Goal: Check status

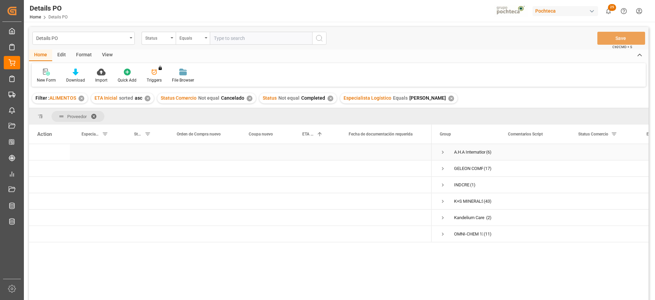
click at [442, 151] on span "Press SPACE to select this row." at bounding box center [442, 152] width 6 height 6
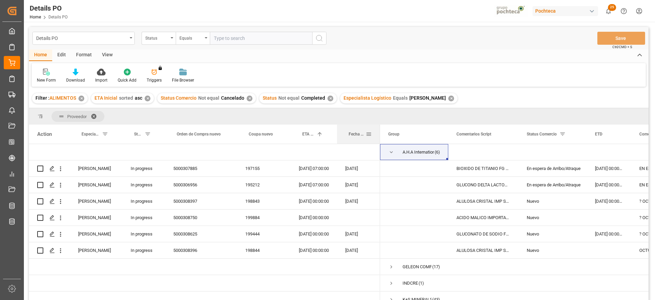
drag, startPoint x: 431, startPoint y: 136, endPoint x: 379, endPoint y: 140, distance: 51.6
click at [379, 140] on div at bounding box center [379, 133] width 3 height 19
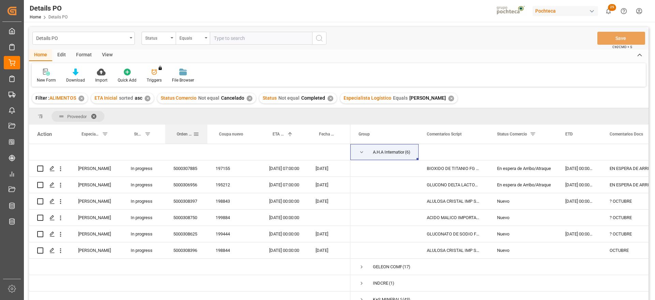
drag, startPoint x: 236, startPoint y: 136, endPoint x: 206, endPoint y: 136, distance: 29.7
click at [206, 136] on div at bounding box center [207, 133] width 3 height 19
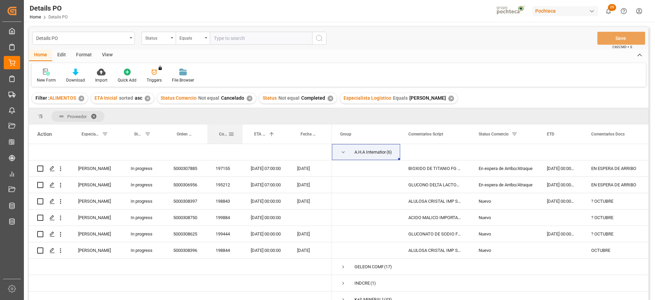
drag, startPoint x: 260, startPoint y: 131, endPoint x: 242, endPoint y: 133, distance: 18.5
click at [242, 133] on div at bounding box center [242, 133] width 3 height 19
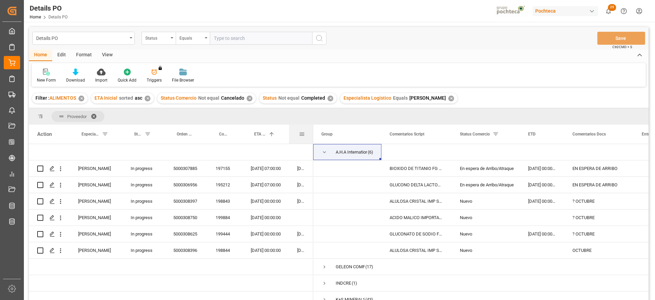
drag, startPoint x: 331, startPoint y: 134, endPoint x: 312, endPoint y: 135, distance: 19.1
click at [312, 135] on div at bounding box center [313, 133] width 3 height 19
click at [474, 206] on div "Nuevo" at bounding box center [486, 201] width 52 height 16
click at [196, 155] on div "Press SPACE to select this row." at bounding box center [186, 152] width 42 height 16
click at [194, 170] on div "5000307885" at bounding box center [186, 168] width 42 height 16
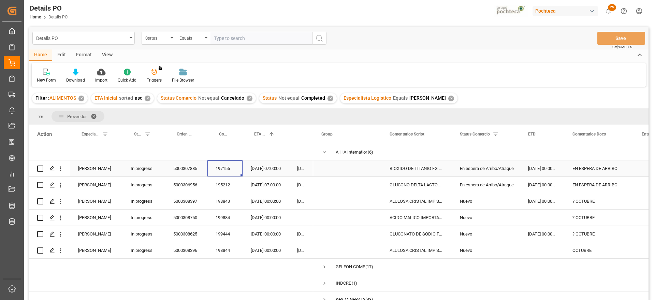
click at [354, 169] on span "Press SPACE to select this row." at bounding box center [347, 168] width 52 height 15
click at [415, 171] on div "BIOXIDO DE TITANIO FG SACO 25 KG (28924)" at bounding box center [416, 168] width 70 height 16
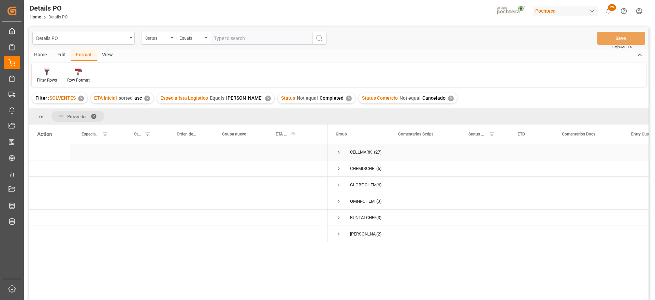
click at [336, 151] on span "Press SPACE to select this row." at bounding box center [338, 152] width 6 height 6
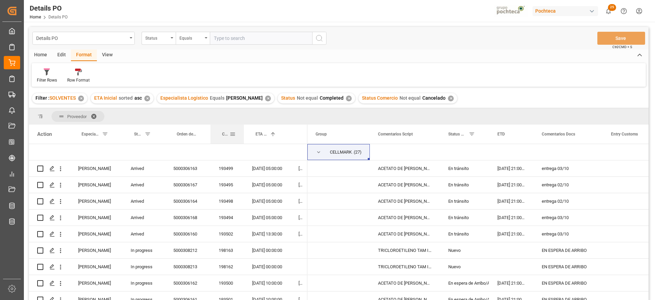
drag, startPoint x: 263, startPoint y: 130, endPoint x: 243, endPoint y: 131, distance: 20.1
click at [243, 131] on div at bounding box center [243, 133] width 3 height 19
click at [403, 183] on div "ACETATO DE [PERSON_NAME] IMP GR (56874)" at bounding box center [405, 185] width 70 height 16
click at [412, 163] on div "ACETATO DE [PERSON_NAME] IMP GR (56874)" at bounding box center [405, 168] width 70 height 16
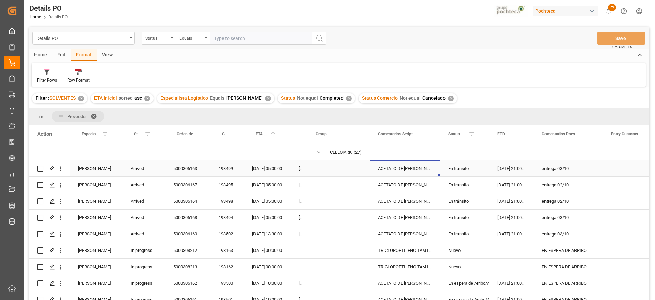
click at [468, 174] on div "En tránsito" at bounding box center [464, 169] width 33 height 16
click at [190, 169] on div "5000306163" at bounding box center [187, 168] width 45 height 16
click at [468, 190] on div "En tránsito" at bounding box center [464, 185] width 33 height 16
click at [572, 226] on div "entrega 03/10" at bounding box center [567, 234] width 69 height 16
click at [563, 217] on div "entrega 03/10" at bounding box center [567, 217] width 69 height 16
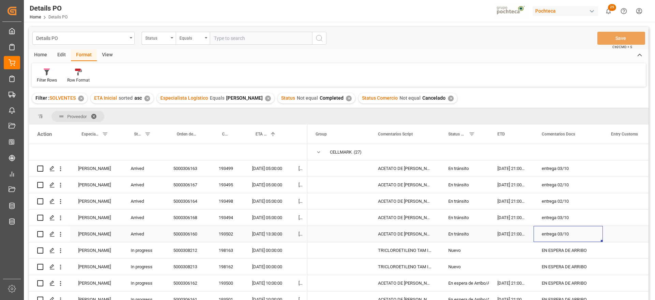
click at [566, 232] on div "entrega 03/10" at bounding box center [567, 234] width 69 height 16
click at [583, 194] on div "entrega 02/10" at bounding box center [567, 201] width 69 height 16
click at [393, 170] on div "ACETATO DE [PERSON_NAME] IMP GR (56874)" at bounding box center [405, 168] width 70 height 16
click at [565, 185] on div "entrega 02/10" at bounding box center [567, 185] width 69 height 16
click at [565, 236] on div "entrega 03/10" at bounding box center [567, 234] width 69 height 16
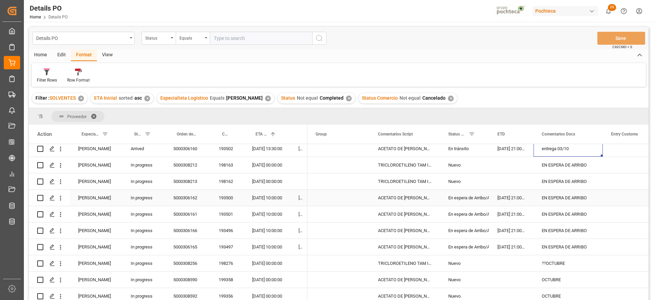
scroll to position [43, 0]
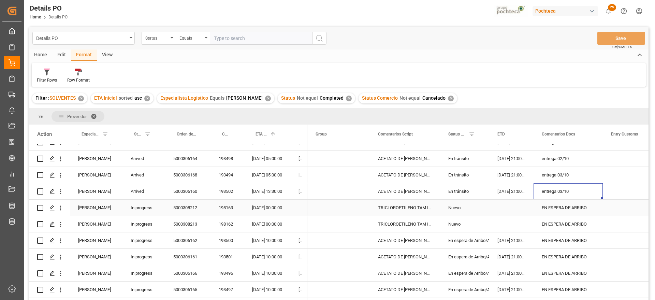
click at [466, 208] on div "Nuevo" at bounding box center [464, 208] width 33 height 16
click at [406, 210] on div "TRICLOROETILENO TAM INC 280 KG (37501)" at bounding box center [405, 207] width 70 height 16
click at [412, 223] on div "TRICLOROETILENO TAM INC 280 KG (37501)" at bounding box center [405, 224] width 70 height 16
click at [473, 241] on div "En espera de Arribo/Atraque" at bounding box center [464, 240] width 33 height 16
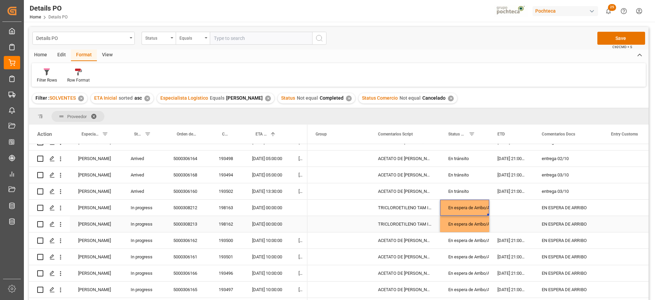
click at [535, 219] on div "EN ESPERA DE ARRIBO" at bounding box center [567, 224] width 69 height 16
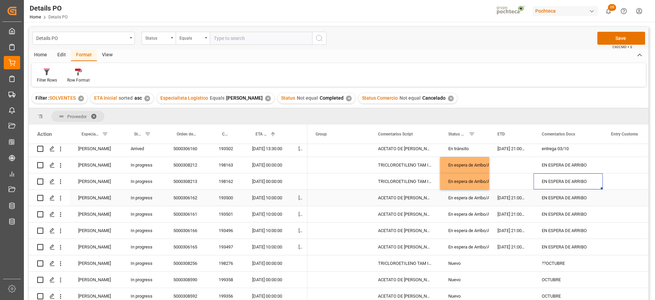
click at [398, 193] on div "ACETATO DE [PERSON_NAME] IMP GR (56874)" at bounding box center [405, 198] width 70 height 16
click at [265, 198] on div "[DATE] 10:00:00" at bounding box center [267, 198] width 46 height 16
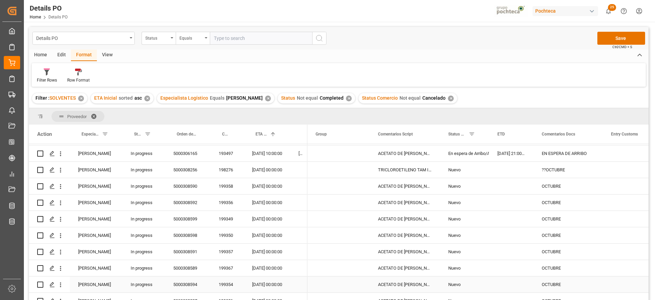
scroll to position [170, 0]
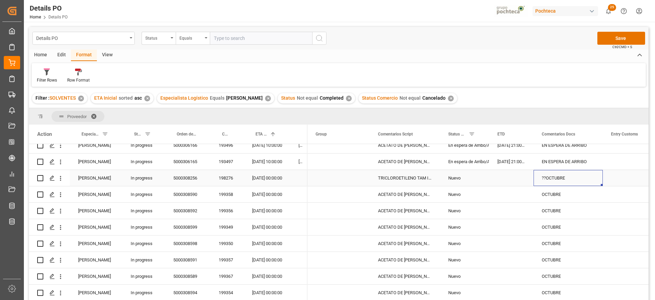
click at [553, 173] on div "??OCTUBRE" at bounding box center [567, 178] width 69 height 16
click at [406, 179] on div "TRICLOROETILENO TAM INC 280 KG (37501)" at bounding box center [405, 178] width 70 height 16
click at [259, 178] on div "[DATE] 00:00:00" at bounding box center [267, 178] width 46 height 16
click at [568, 177] on div "??OCTUBRE" at bounding box center [567, 178] width 69 height 16
click at [222, 180] on div "198276" at bounding box center [226, 178] width 33 height 16
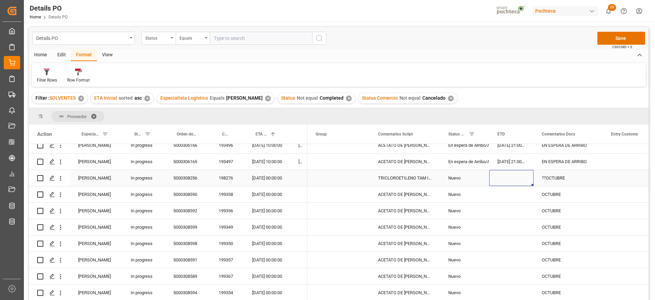
click at [509, 180] on div "Press SPACE to select this row." at bounding box center [511, 178] width 44 height 16
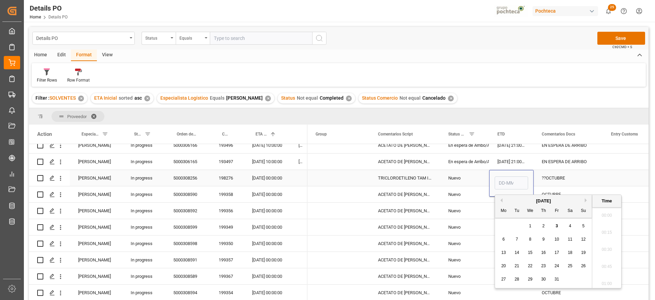
scroll to position [650, 0]
click at [531, 225] on span "1" at bounding box center [530, 225] width 2 height 5
type input "[DATE] 00:00"
click at [560, 178] on div "??OCTUBRE" at bounding box center [567, 178] width 69 height 16
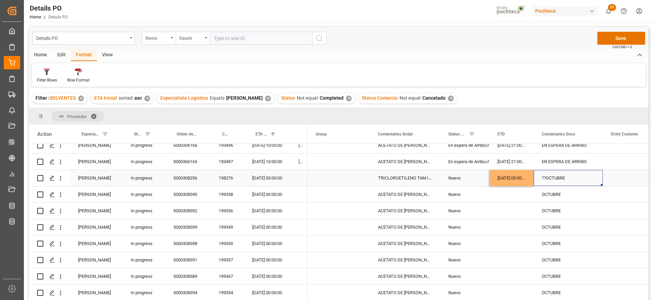
click at [255, 178] on div "[DATE] 00:00:00" at bounding box center [267, 178] width 46 height 16
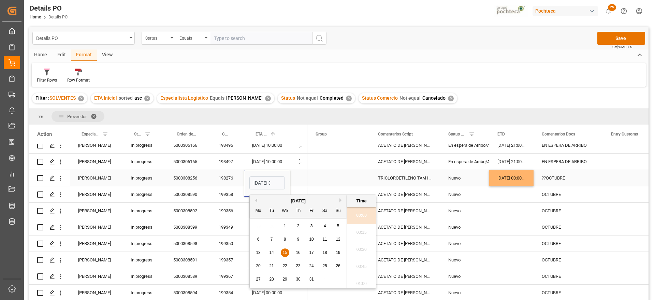
scroll to position [0, 20]
click at [259, 280] on span "27" at bounding box center [258, 278] width 4 height 5
type input "[DATE] 00:00"
click at [399, 176] on div "TRICLOROETILENO TAM INC 280 KG (37501)" at bounding box center [405, 178] width 70 height 16
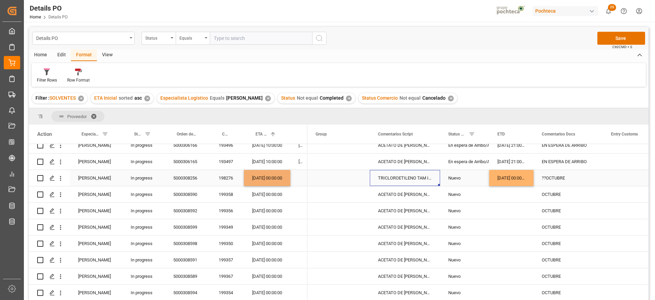
click at [508, 180] on div "[DATE] 00:00:00" at bounding box center [511, 178] width 44 height 16
click at [573, 187] on div "OCTUBRE" at bounding box center [567, 194] width 69 height 16
click at [583, 176] on div "??OCTUBRE" at bounding box center [567, 178] width 69 height 16
click at [550, 199] on div "OCTUBRE" at bounding box center [567, 194] width 69 height 16
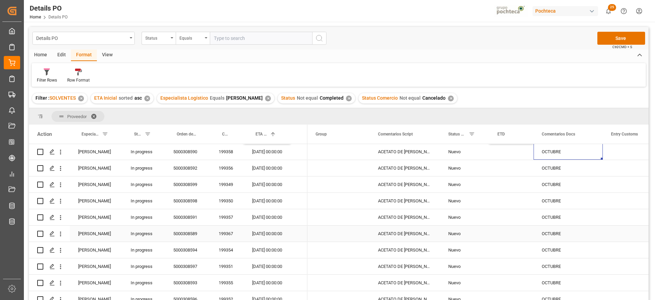
scroll to position [170, 0]
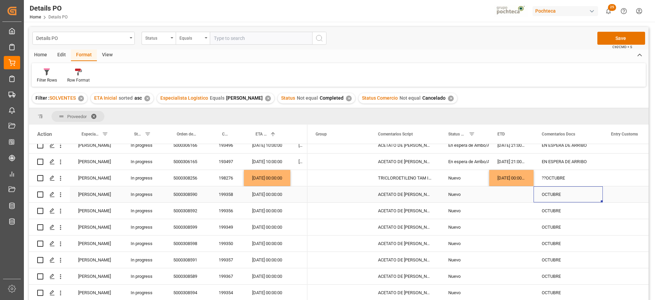
click at [419, 191] on div "ACETATO DE [PERSON_NAME] IMP GR (56874)" at bounding box center [405, 194] width 70 height 16
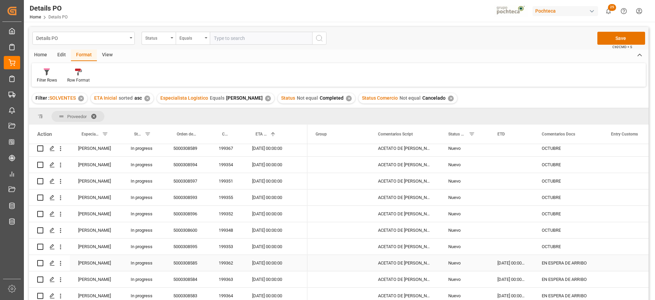
scroll to position [341, 0]
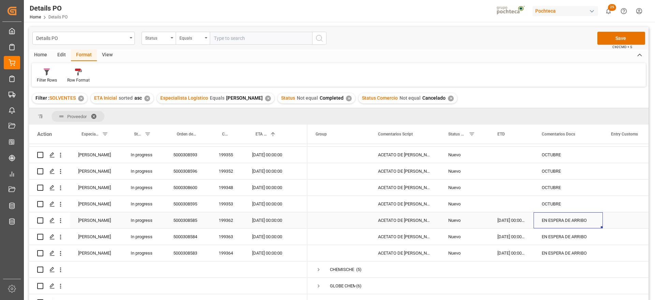
click at [582, 219] on div "EN ESPERA DE ARRIBO" at bounding box center [567, 220] width 69 height 16
click at [412, 223] on div "ACETATO DE [PERSON_NAME] IMP GR (56874)" at bounding box center [405, 220] width 70 height 16
click at [551, 221] on div "EN ESPERA DE ARRIBO" at bounding box center [567, 220] width 69 height 16
click at [268, 223] on div "[DATE] 00:00:00" at bounding box center [267, 220] width 46 height 16
click at [262, 238] on div "[DATE] 00:00:00" at bounding box center [267, 236] width 46 height 16
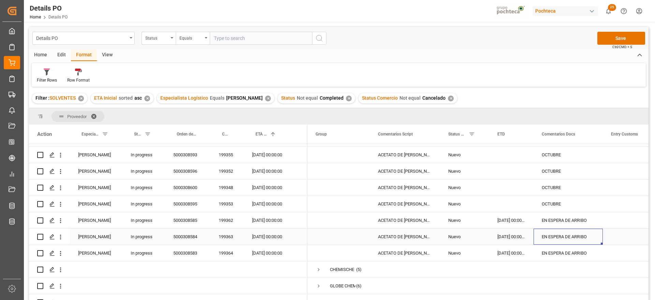
click at [568, 242] on div "EN ESPERA DE ARRIBO" at bounding box center [567, 236] width 69 height 16
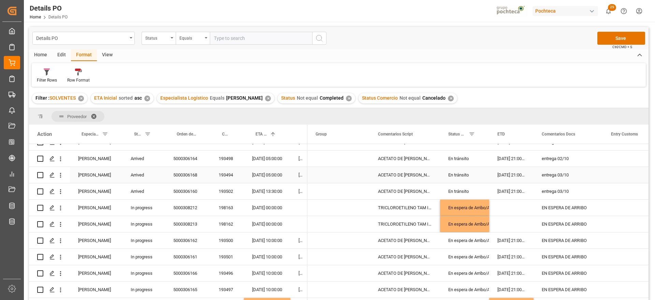
scroll to position [0, 0]
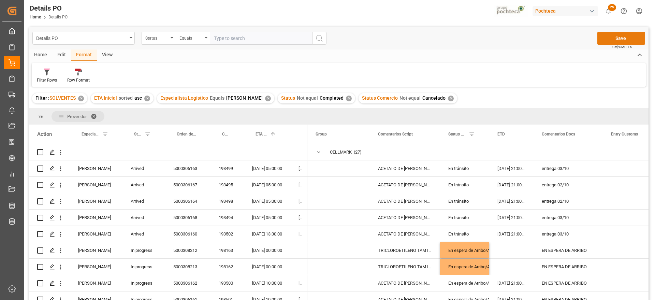
click at [622, 39] on button "Save" at bounding box center [621, 38] width 48 height 13
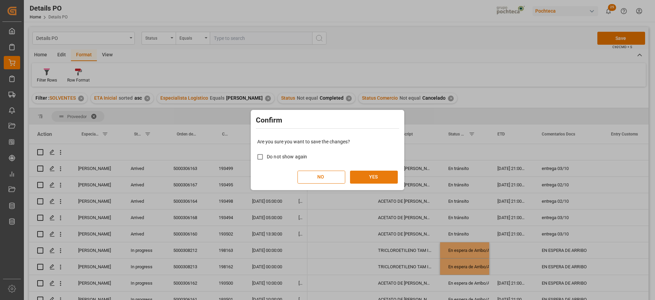
click at [370, 173] on button "YES" at bounding box center [374, 176] width 48 height 13
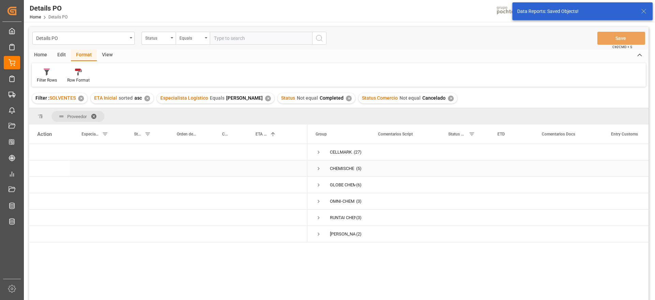
click at [316, 170] on span "Press SPACE to select this row." at bounding box center [318, 168] width 6 height 6
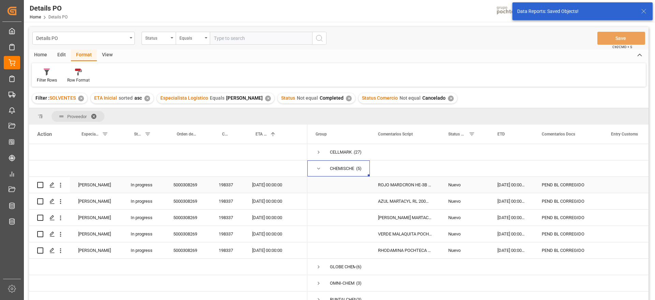
click at [404, 186] on div "ROJO MARDCRON HE-3B 200% CTE-25 KG (5857" at bounding box center [405, 185] width 70 height 16
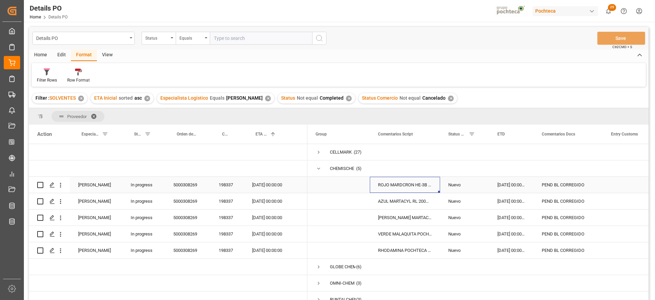
click at [558, 184] on div "PEND BL CORREGIDO" at bounding box center [567, 185] width 69 height 16
click at [263, 187] on div "[DATE] 00:00:00" at bounding box center [267, 185] width 46 height 16
click at [319, 167] on span "Press SPACE to select this row." at bounding box center [318, 168] width 6 height 6
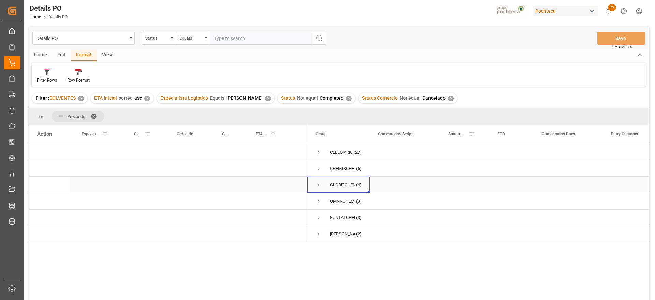
click at [318, 182] on span "Press SPACE to select this row." at bounding box center [318, 185] width 6 height 6
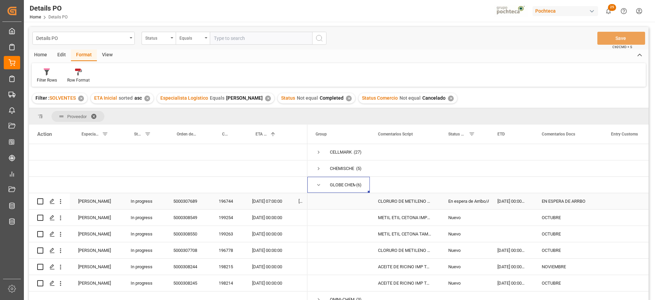
click at [478, 199] on div "En espera de Arribo/Atraque" at bounding box center [464, 201] width 33 height 16
click at [516, 251] on div "[DATE] 00:00:00" at bounding box center [511, 250] width 44 height 16
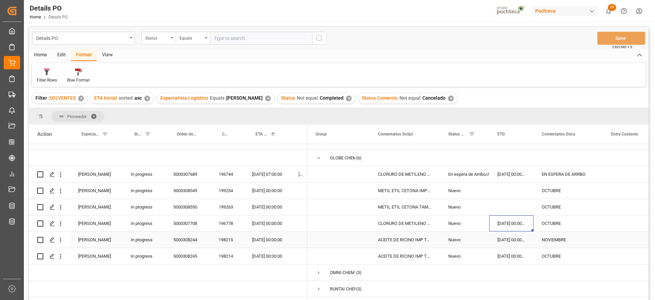
scroll to position [41, 0]
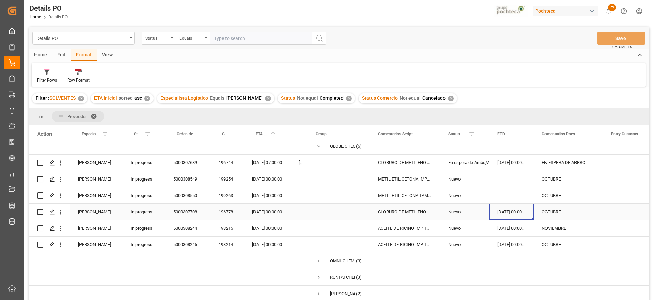
click at [556, 211] on div "OCTUBRE" at bounding box center [567, 212] width 69 height 16
click at [509, 211] on div "[DATE] 00:00:00" at bounding box center [511, 212] width 44 height 16
click at [278, 241] on div "[DATE] 00:00:00" at bounding box center [267, 244] width 46 height 16
click at [513, 210] on div "[DATE] 00:00:00" at bounding box center [511, 212] width 44 height 16
click at [248, 211] on div "[DATE] 00:00:00" at bounding box center [267, 212] width 46 height 16
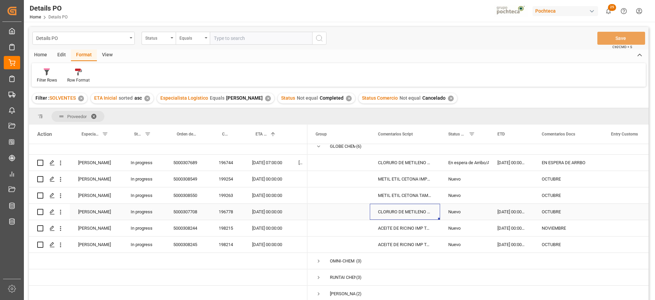
click at [417, 206] on div "CLORURO DE METILENO T INC 270 KG (40836)" at bounding box center [405, 212] width 70 height 16
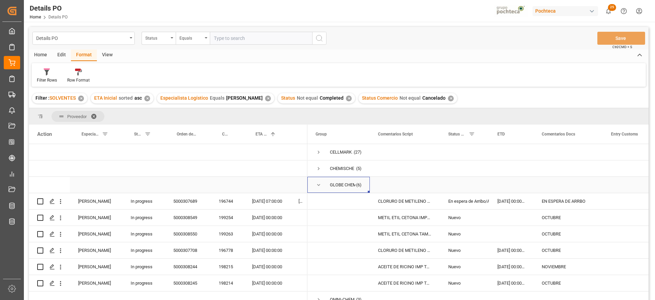
click at [319, 185] on span "Press SPACE to select this row." at bounding box center [318, 185] width 6 height 6
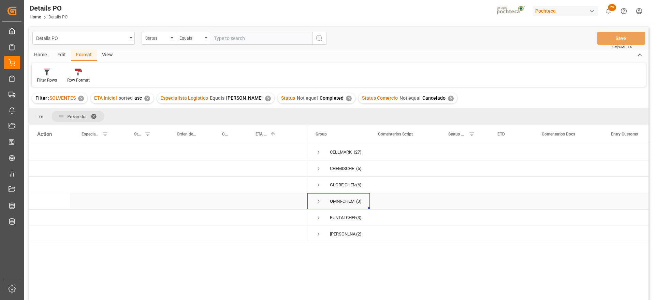
click at [318, 200] on span "Press SPACE to select this row." at bounding box center [318, 201] width 6 height 6
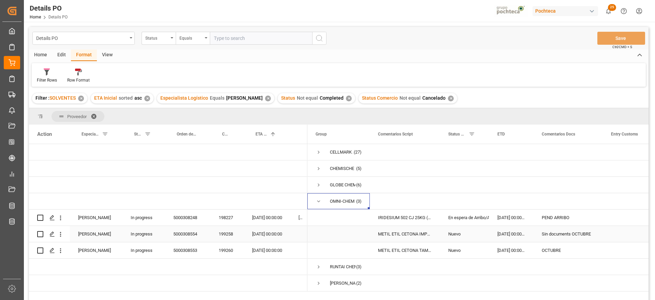
click at [490, 230] on div "[DATE] 00:00:00" at bounding box center [511, 234] width 44 height 16
click at [406, 219] on div "IRIDESIUM 502 CJ 25KG (ROJO-MARRON) (322" at bounding box center [405, 217] width 70 height 16
click at [263, 221] on div "[DATE] 00:00:00" at bounding box center [267, 217] width 46 height 16
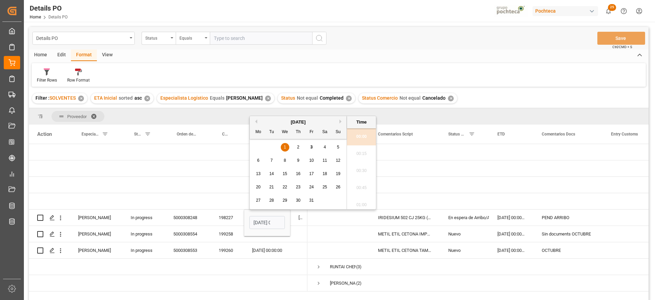
click at [270, 162] on span "7" at bounding box center [271, 160] width 2 height 5
type input "[DATE] 00:00"
click at [428, 220] on div "IRIDESIUM 502 CJ 25KG (ROJO-MARRON) (322" at bounding box center [405, 217] width 70 height 16
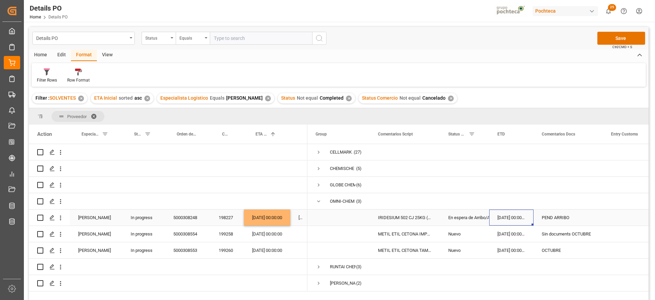
click at [513, 221] on div "[DATE] 00:00:00" at bounding box center [511, 217] width 44 height 16
click at [464, 237] on div "Nuevo" at bounding box center [464, 234] width 33 height 16
click at [520, 235] on div "[DATE] 00:00:00" at bounding box center [511, 234] width 44 height 16
click at [231, 234] on div "199258" at bounding box center [226, 234] width 33 height 16
click at [564, 238] on div "Sin documents OCTUBRE" at bounding box center [567, 234] width 69 height 16
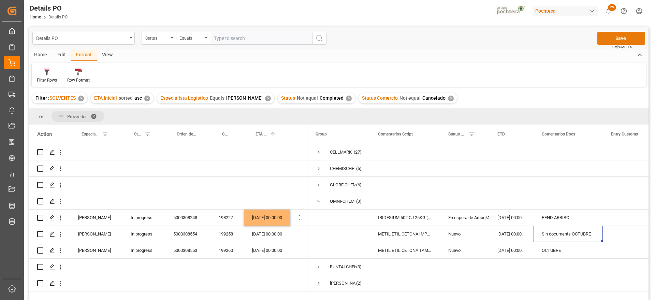
click at [616, 36] on button "Save" at bounding box center [621, 38] width 48 height 13
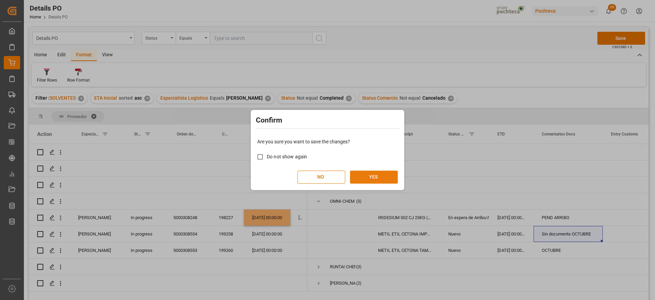
click at [371, 172] on button "YES" at bounding box center [374, 176] width 48 height 13
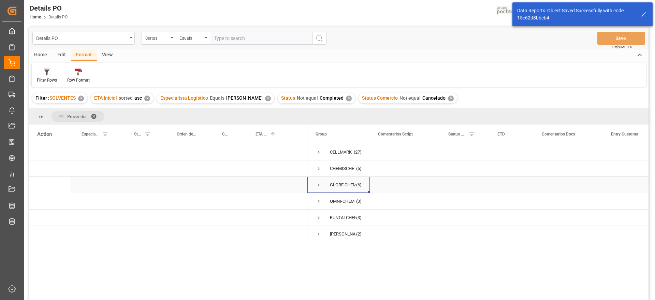
click at [318, 183] on span "Press SPACE to select this row." at bounding box center [318, 185] width 6 height 6
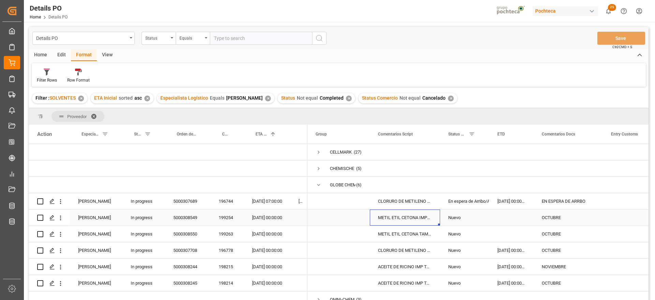
click at [402, 216] on div "METIL ETIL CETONA IMPORTADO GRANEL (4594" at bounding box center [405, 217] width 70 height 16
click at [406, 234] on div "METIL ETIL CETONA TAM 165 KG (95218)" at bounding box center [405, 234] width 70 height 16
click at [406, 217] on div "METIL ETIL CETONA IMPORTADO GRANEL (4594" at bounding box center [405, 217] width 70 height 16
click at [557, 220] on div "OCTUBRE" at bounding box center [567, 217] width 69 height 16
click at [260, 221] on div "[DATE] 00:00:00" at bounding box center [267, 217] width 46 height 16
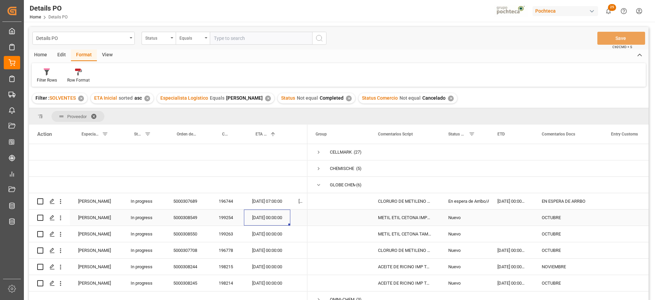
click at [219, 220] on div "199254" at bounding box center [226, 217] width 33 height 16
click at [228, 232] on div "199263" at bounding box center [226, 234] width 33 height 16
click at [272, 215] on div "[DATE] 00:00:00" at bounding box center [267, 217] width 46 height 16
click at [506, 237] on div "Press SPACE to select this row." at bounding box center [511, 234] width 44 height 16
click at [452, 237] on div "Nuevo" at bounding box center [464, 234] width 33 height 16
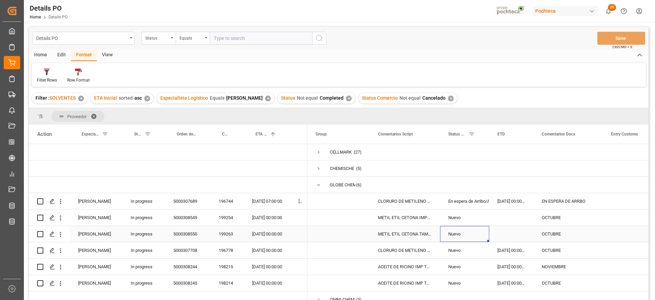
click at [452, 237] on div "Nuevo" at bounding box center [464, 234] width 33 height 16
click at [478, 236] on icon "open menu" at bounding box center [476, 238] width 8 height 8
click at [468, 278] on div "Cancelado" at bounding box center [478, 281] width 65 height 24
type input "Cancelado"
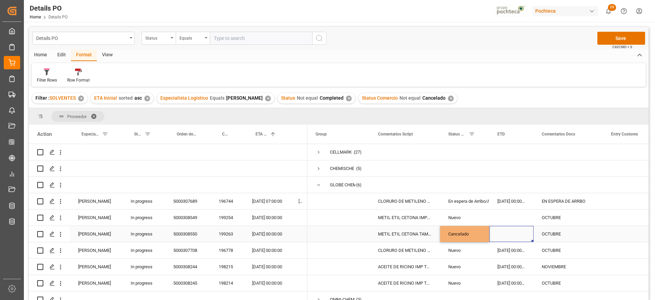
click at [504, 227] on div "Press SPACE to select this row." at bounding box center [511, 234] width 44 height 16
click at [507, 217] on div "Press SPACE to select this row." at bounding box center [511, 217] width 44 height 16
click at [448, 211] on div "Nuevo" at bounding box center [464, 218] width 33 height 16
click at [460, 235] on div "Cancelado" at bounding box center [464, 234] width 33 height 16
click at [150, 237] on div "In progress" at bounding box center [143, 234] width 43 height 16
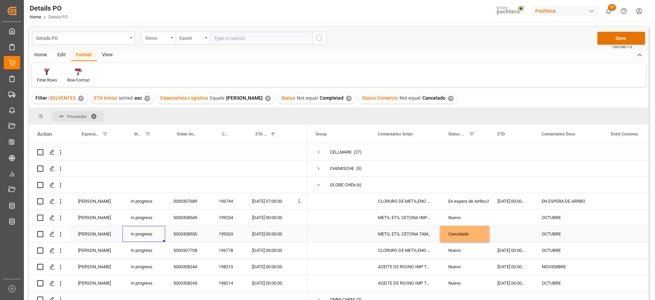
click at [150, 237] on div "In progress" at bounding box center [143, 234] width 43 height 16
click at [153, 238] on button "In progress" at bounding box center [144, 237] width 32 height 13
click at [140, 290] on div "Cancel" at bounding box center [144, 293] width 24 height 7
click at [194, 238] on div "5000308550" at bounding box center [187, 234] width 45 height 16
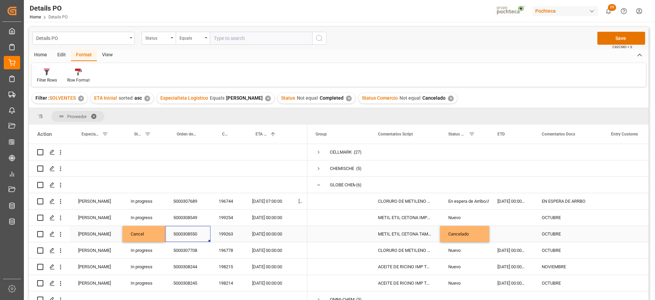
click at [256, 229] on div "[DATE] 00:00:00" at bounding box center [267, 234] width 46 height 16
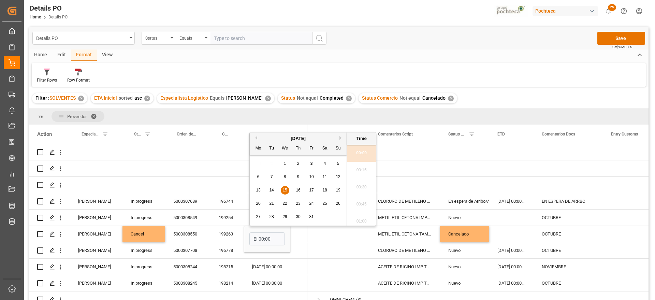
scroll to position [0, 0]
click at [339, 138] on div "[DATE]" at bounding box center [298, 138] width 97 height 7
click at [340, 137] on button "Next Month" at bounding box center [341, 138] width 4 height 4
click at [322, 187] on div "15" at bounding box center [324, 190] width 9 height 8
type input "[DATE] 00:00"
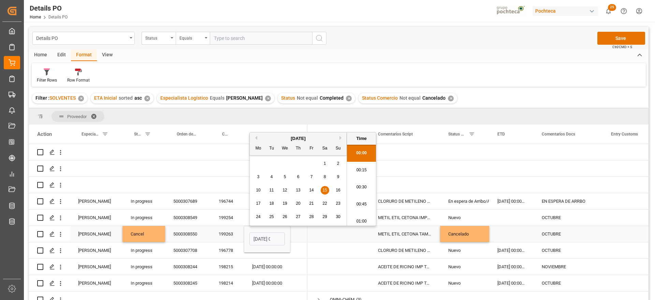
click at [346, 231] on span "Press SPACE to select this row." at bounding box center [338, 233] width 46 height 15
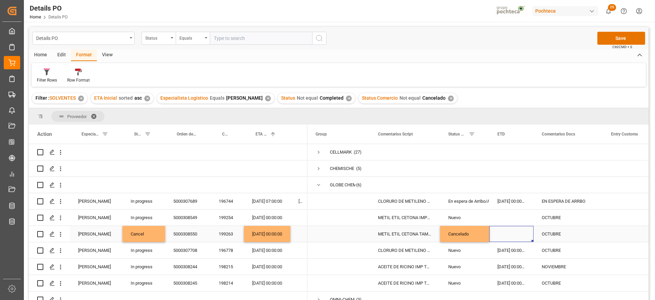
click at [525, 232] on div "Press SPACE to select this row." at bounding box center [511, 234] width 44 height 16
click at [550, 236] on div "OCTUBRE" at bounding box center [567, 234] width 69 height 16
drag, startPoint x: 570, startPoint y: 235, endPoint x: 539, endPoint y: 232, distance: 31.8
click at [539, 232] on input "OCTUBRE" at bounding box center [568, 237] width 58 height 13
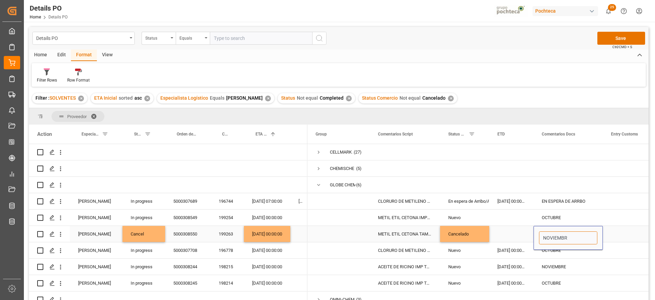
type input "NOVIEMBRE"
click at [509, 235] on div "Press SPACE to select this row." at bounding box center [511, 234] width 44 height 16
click at [618, 35] on button "Save" at bounding box center [621, 38] width 48 height 13
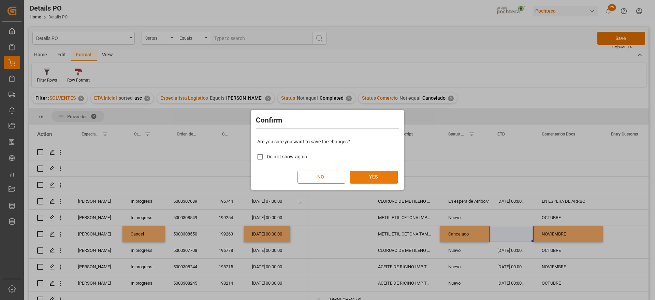
click at [366, 175] on button "YES" at bounding box center [374, 176] width 48 height 13
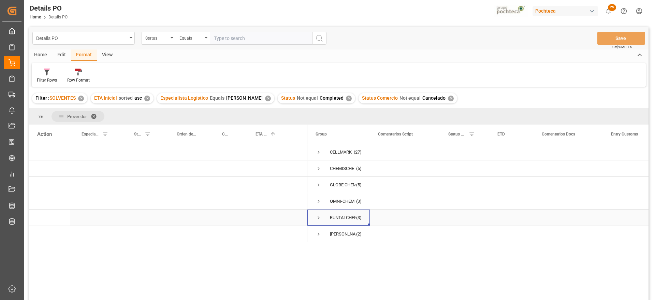
click at [320, 216] on span "Press SPACE to select this row." at bounding box center [318, 217] width 6 height 6
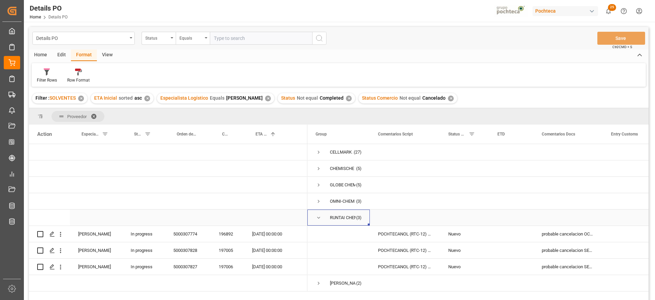
click at [318, 219] on span "Press SPACE to select this row." at bounding box center [318, 217] width 6 height 6
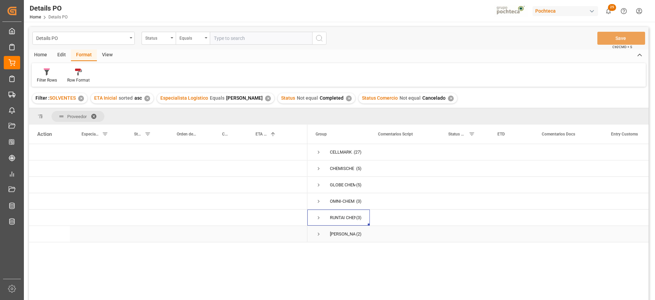
click at [318, 232] on span "Press SPACE to select this row." at bounding box center [318, 234] width 6 height 6
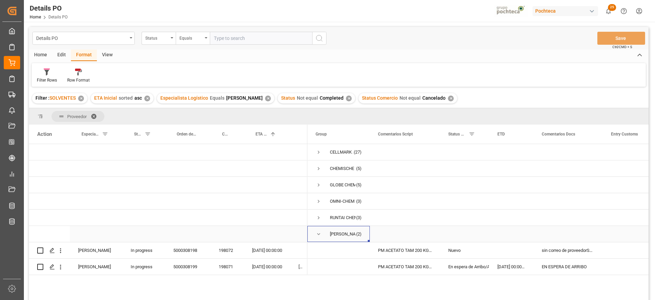
scroll to position [43, 0]
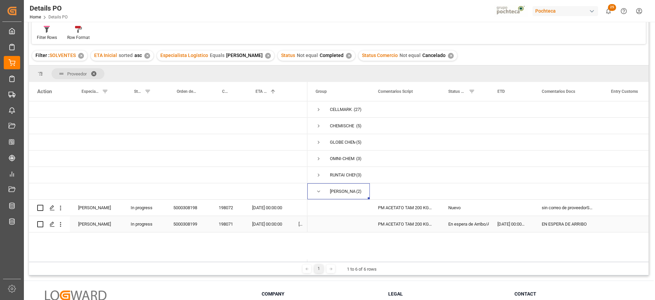
click at [521, 221] on div "[DATE] 00:00:00" at bounding box center [511, 224] width 44 height 16
click at [260, 208] on div "[DATE] 00:00:00" at bounding box center [267, 207] width 46 height 16
click at [516, 206] on div "Press SPACE to select this row." at bounding box center [511, 207] width 44 height 16
click at [270, 208] on div "[DATE] 00:00:00" at bounding box center [267, 207] width 46 height 16
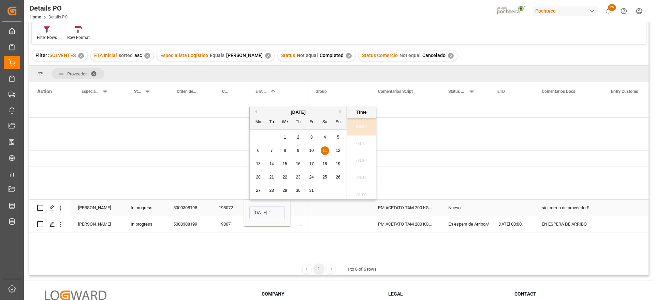
scroll to position [667, 0]
click at [341, 111] on button "Next Month" at bounding box center [341, 111] width 4 height 4
click at [271, 162] on span "11" at bounding box center [271, 163] width 4 height 5
type input "[DATE] 00:00"
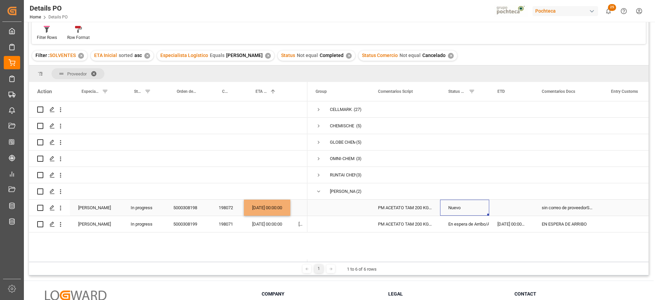
click at [477, 207] on div "Nuevo" at bounding box center [464, 208] width 33 height 16
click at [511, 204] on div "Press SPACE to select this row." at bounding box center [511, 207] width 44 height 16
click at [556, 207] on div "sin correo de proveedorSEPTIEMBRE" at bounding box center [567, 207] width 69 height 16
click at [463, 208] on div "Nuevo" at bounding box center [464, 208] width 33 height 16
click at [523, 206] on div "Press SPACE to select this row." at bounding box center [511, 207] width 44 height 16
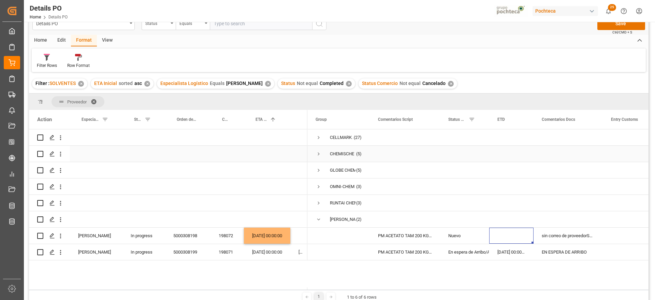
scroll to position [0, 0]
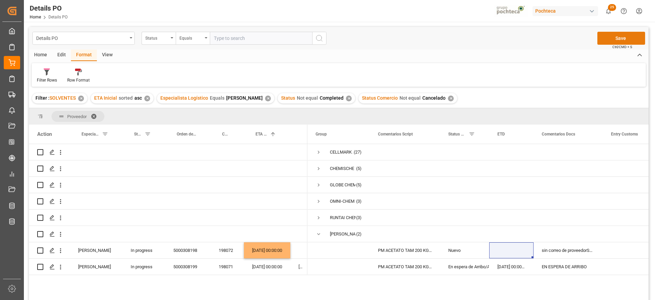
click at [614, 38] on button "Save" at bounding box center [621, 38] width 48 height 13
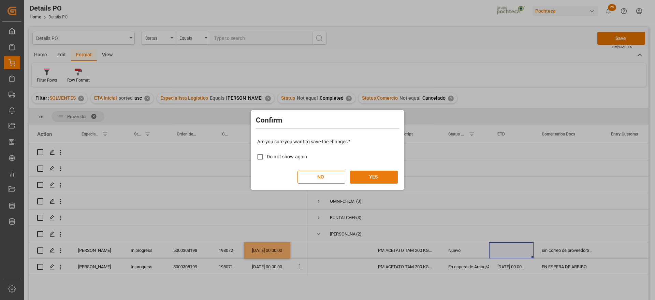
click at [368, 180] on button "YES" at bounding box center [374, 176] width 48 height 13
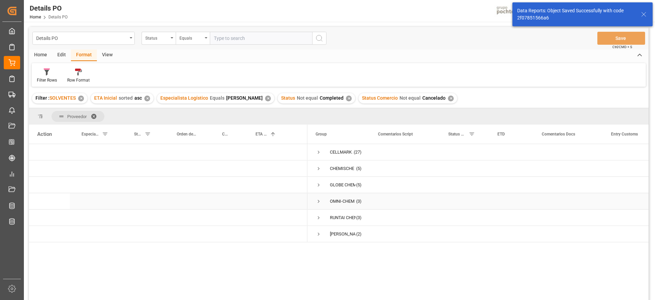
click at [601, 202] on div "Press SPACE to select this row." at bounding box center [567, 201] width 69 height 16
click at [426, 192] on div "Press SPACE to select this row." at bounding box center [405, 185] width 70 height 16
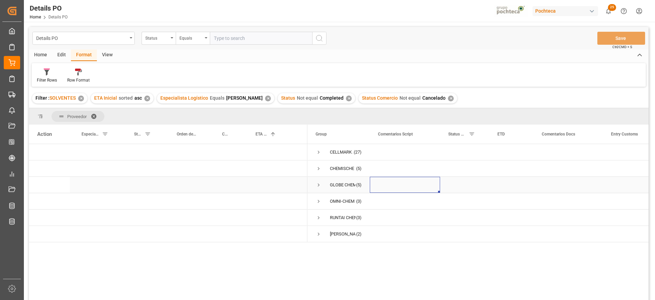
click at [479, 190] on div "Press SPACE to select this row." at bounding box center [464, 185] width 49 height 16
